Goal: Complete application form

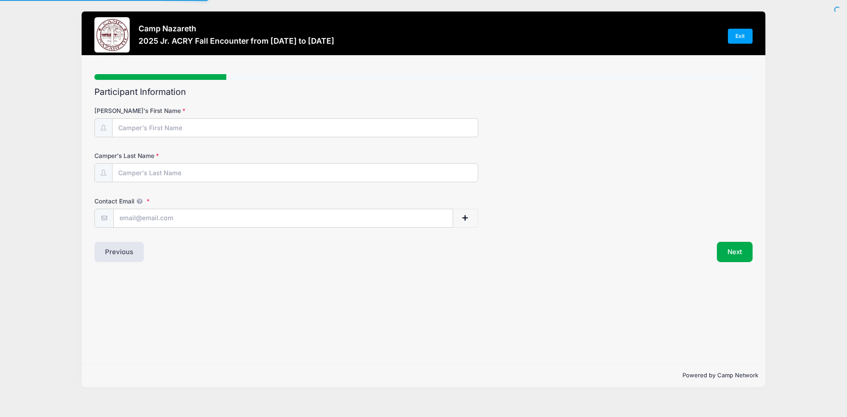
type input "[PERSON_NAME]"
type input "Stepanow"
type input "[EMAIL_ADDRESS][DOMAIN_NAME]"
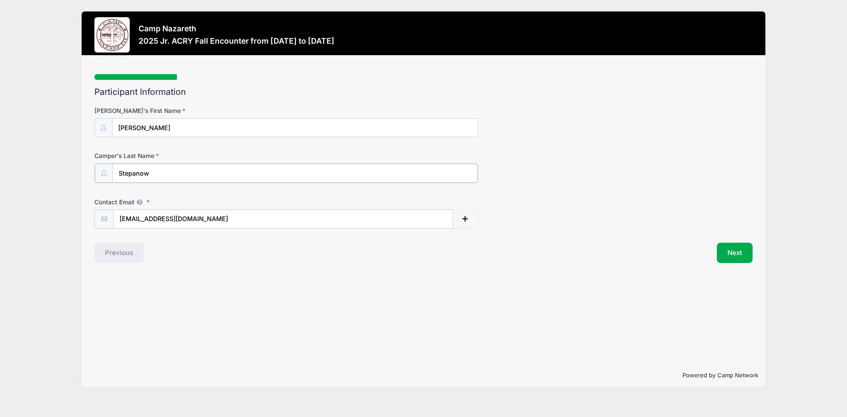
drag, startPoint x: 230, startPoint y: 165, endPoint x: 117, endPoint y: 194, distance: 116.7
click at [117, 194] on form "[PERSON_NAME]'s First Name [PERSON_NAME] Last Name [GEOGRAPHIC_DATA] Contact Em…" at bounding box center [423, 167] width 659 height 122
drag, startPoint x: 137, startPoint y: 220, endPoint x: 87, endPoint y: 216, distance: 50.5
click at [87, 216] on div "Step 1 /7 Step 1 Step 2 Step 3 Step 4 Step 5 Policies Extra Items Summary Parti…" at bounding box center [424, 210] width 684 height 308
click at [738, 255] on button "Next" at bounding box center [735, 252] width 36 height 20
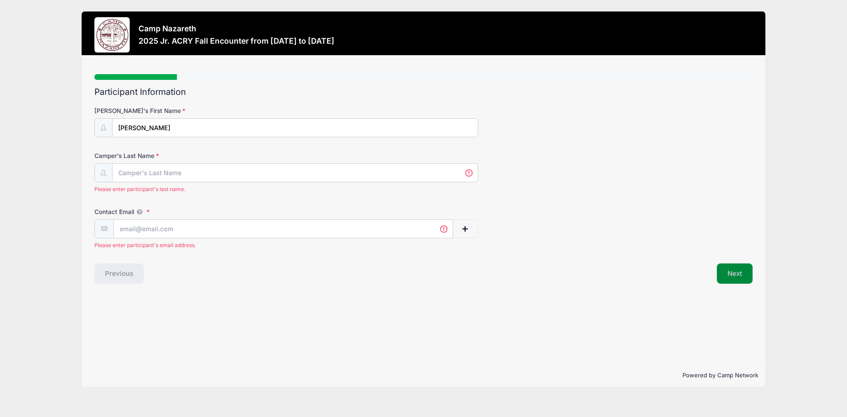
click at [731, 277] on button "Next" at bounding box center [735, 273] width 36 height 20
click at [746, 271] on button "Next" at bounding box center [735, 273] width 36 height 20
click at [339, 229] on input "Contact Email" at bounding box center [283, 229] width 339 height 19
click at [128, 167] on input "Camper's Last Name" at bounding box center [295, 173] width 365 height 19
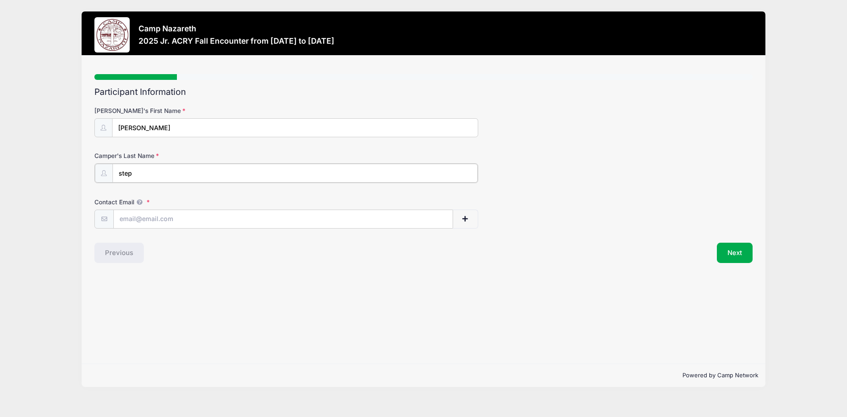
type input "step"
click at [142, 223] on input "Contact Email" at bounding box center [283, 218] width 339 height 19
click at [744, 253] on button "Next" at bounding box center [735, 252] width 36 height 20
click at [347, 220] on input "Contact Email" at bounding box center [283, 218] width 339 height 19
type input "[EMAIL_ADDRESS][DOMAIN_NAME]"
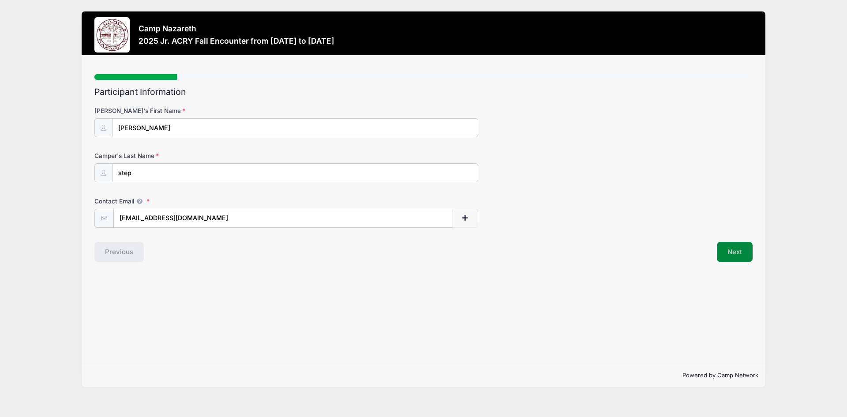
click at [730, 255] on button "Next" at bounding box center [735, 252] width 36 height 20
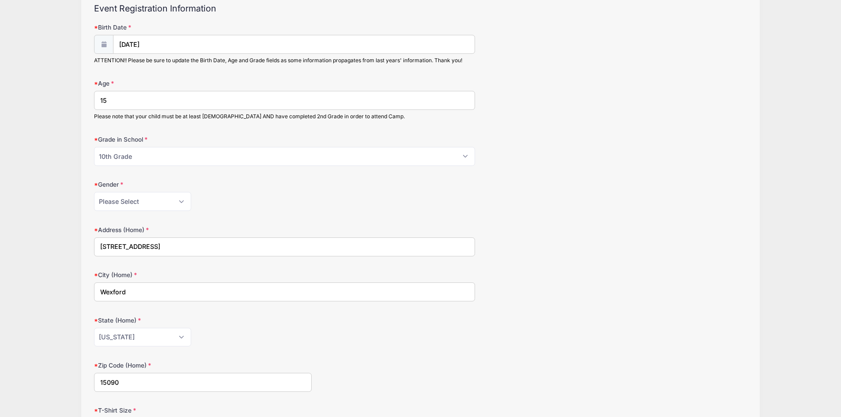
scroll to position [88, 0]
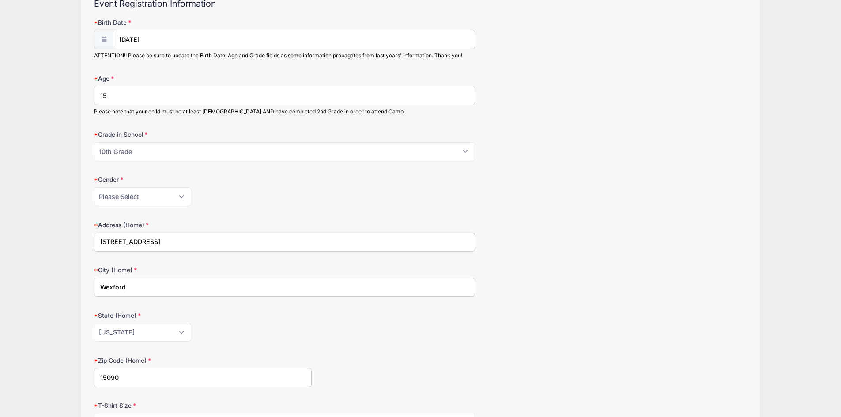
click at [204, 247] on input "[STREET_ADDRESS]" at bounding box center [284, 242] width 381 height 19
drag, startPoint x: 118, startPoint y: 241, endPoint x: 79, endPoint y: 238, distance: 38.9
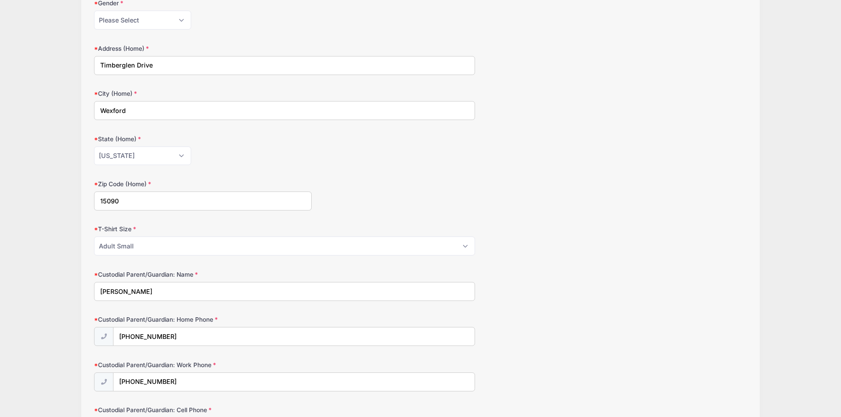
type input "Timberglen Drive"
drag, startPoint x: 158, startPoint y: 291, endPoint x: 126, endPoint y: 291, distance: 31.3
click at [126, 291] on input "[PERSON_NAME]" at bounding box center [284, 291] width 381 height 19
type input "[PERSON_NAME] ="
drag, startPoint x: 174, startPoint y: 383, endPoint x: 162, endPoint y: 385, distance: 12.6
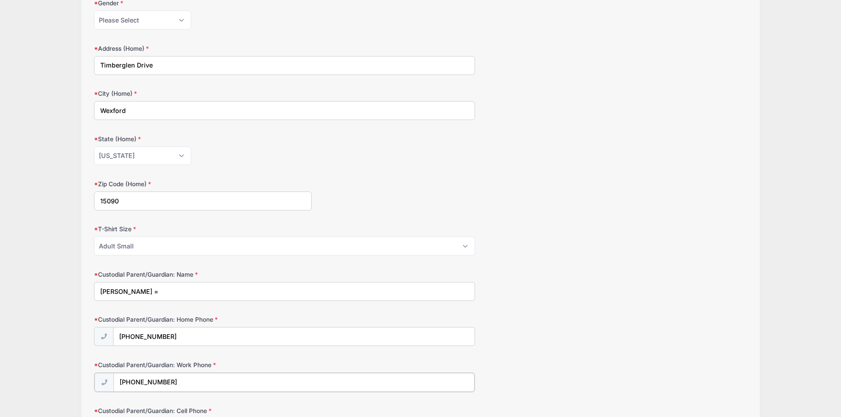
click at [162, 385] on input "[PHONE_NUMBER]" at bounding box center [293, 382] width 361 height 19
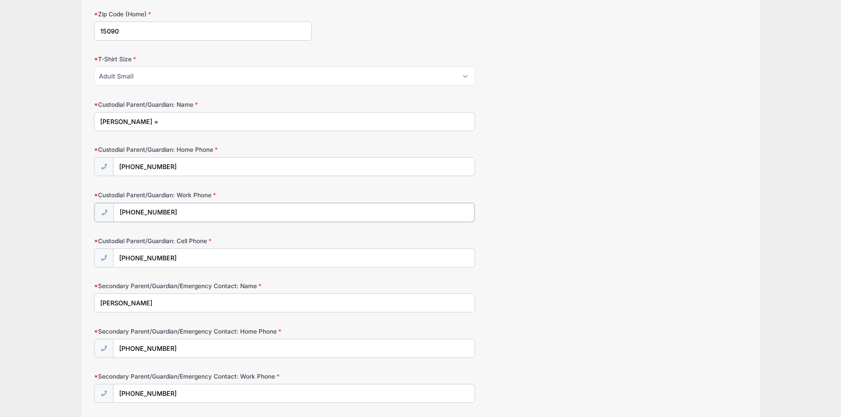
scroll to position [441, 0]
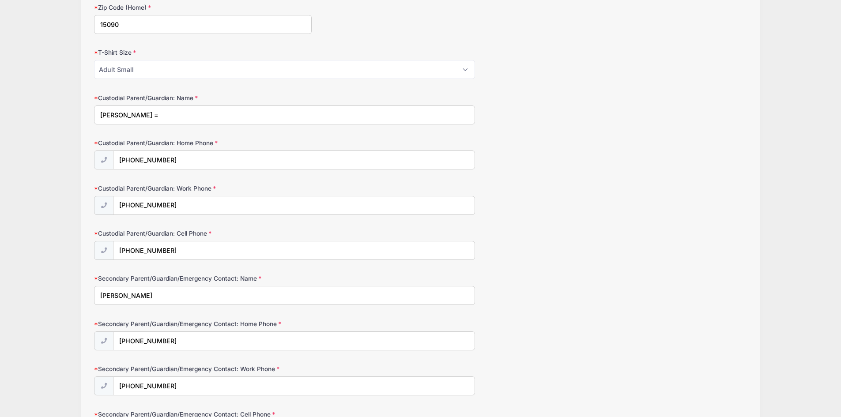
click at [158, 299] on input "[PERSON_NAME]" at bounding box center [284, 295] width 381 height 19
drag, startPoint x: 157, startPoint y: 297, endPoint x: 124, endPoint y: 294, distance: 32.8
click at [124, 294] on input "[PERSON_NAME]" at bounding box center [284, 295] width 381 height 19
type input "[PERSON_NAME]"
drag, startPoint x: 174, startPoint y: 343, endPoint x: 163, endPoint y: 347, distance: 11.9
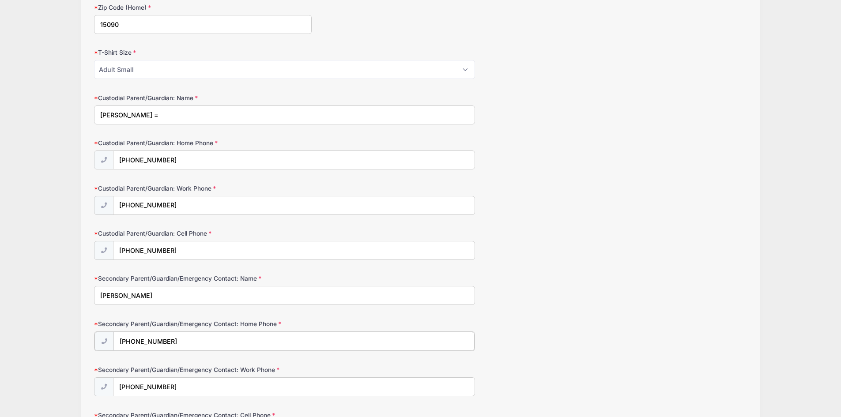
click at [163, 347] on input "[PHONE_NUMBER]" at bounding box center [293, 341] width 361 height 19
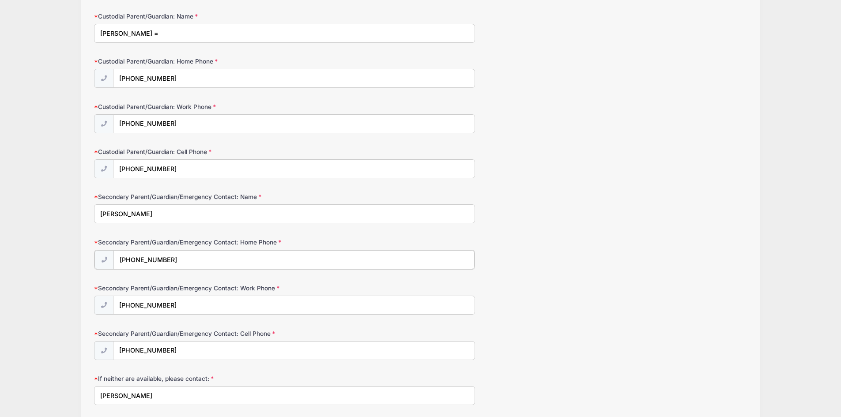
scroll to position [618, 0]
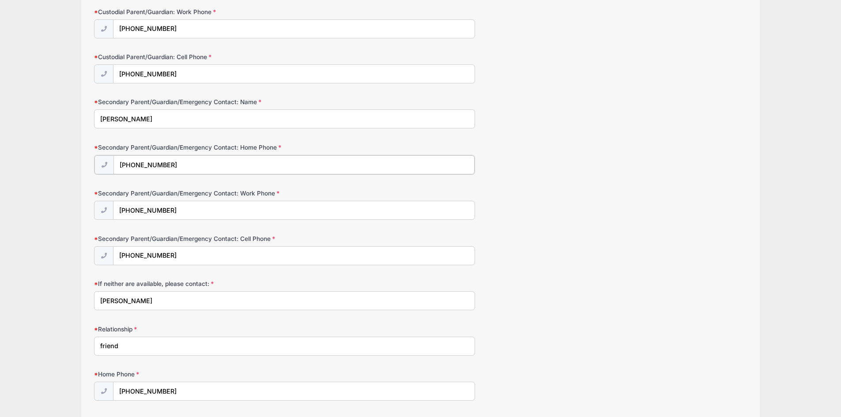
type input "[PHONE_NUMBER]"
drag, startPoint x: 186, startPoint y: 307, endPoint x: 150, endPoint y: 300, distance: 36.5
click at [150, 300] on input "[PERSON_NAME]" at bounding box center [284, 299] width 381 height 19
type input "[PERSON_NAME]"
click at [196, 390] on input "[PHONE_NUMBER]" at bounding box center [293, 390] width 361 height 19
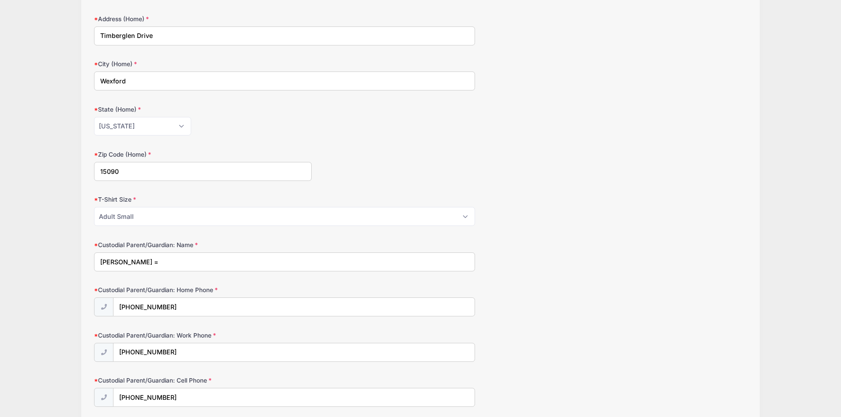
scroll to position [22, 0]
